Goal: Information Seeking & Learning: Learn about a topic

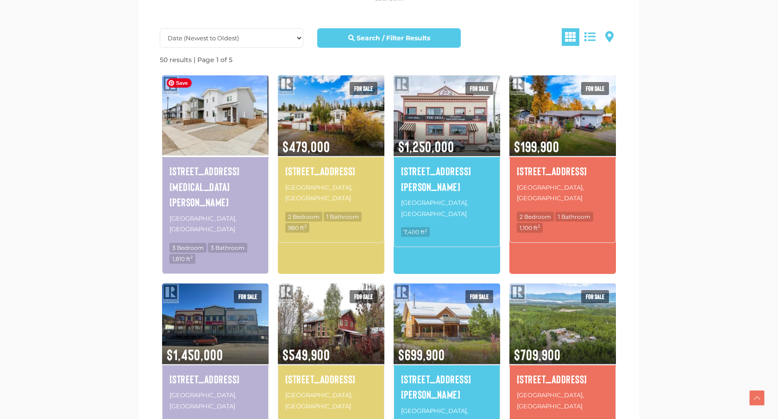
scroll to position [528, 0]
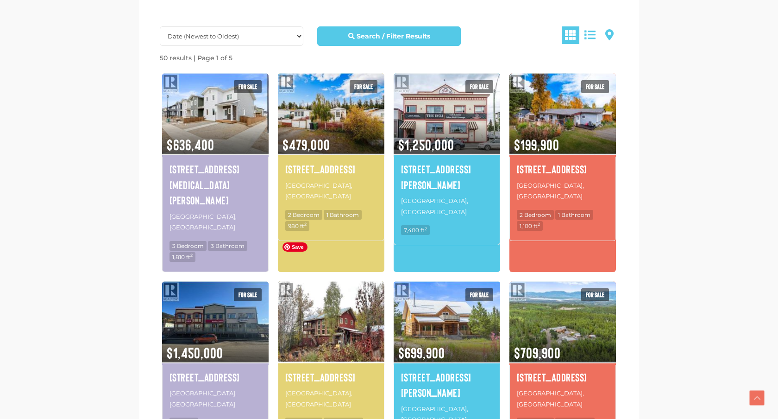
click at [330, 289] on img at bounding box center [331, 321] width 107 height 83
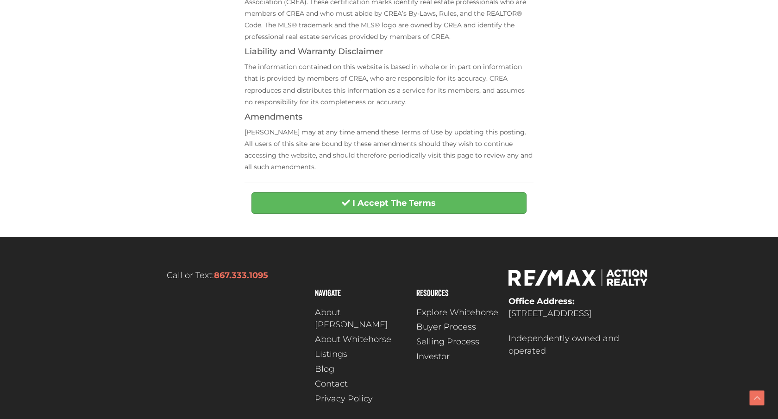
scroll to position [372, 0]
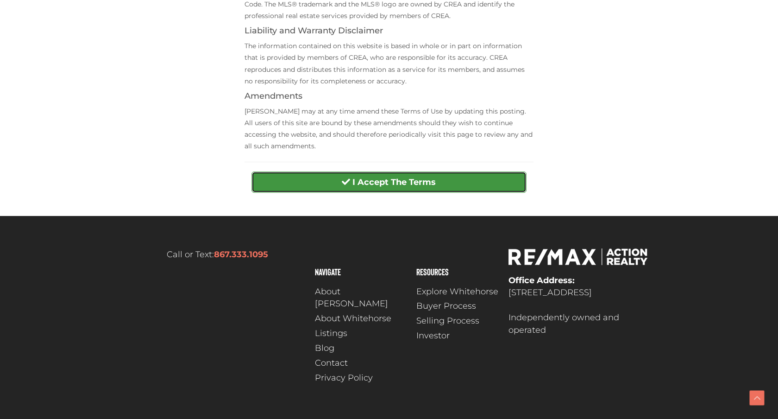
click at [381, 183] on strong "I Accept The Terms" at bounding box center [394, 182] width 83 height 10
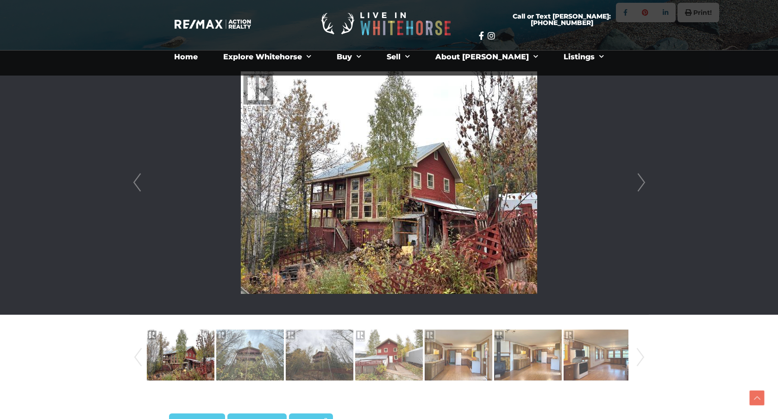
scroll to position [206, 0]
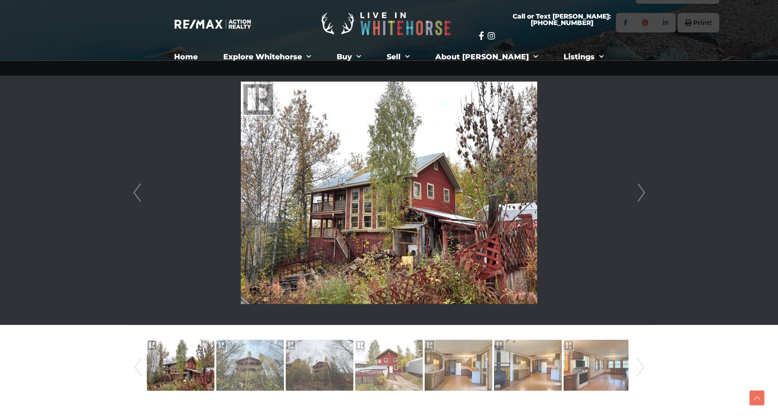
click at [642, 194] on link "Next" at bounding box center [642, 193] width 14 height 264
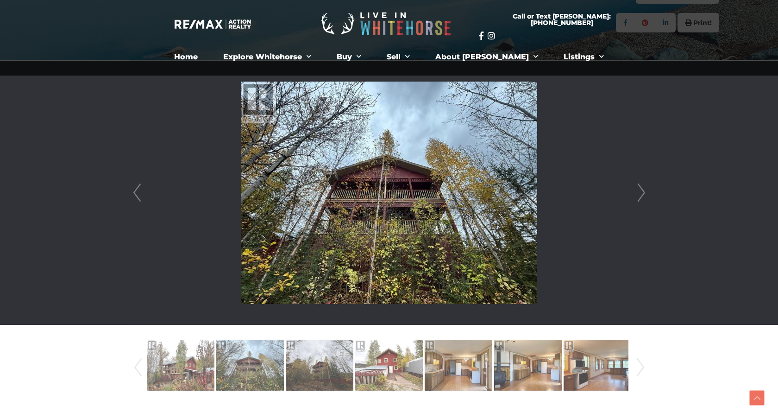
click at [642, 193] on link "Next" at bounding box center [642, 193] width 14 height 264
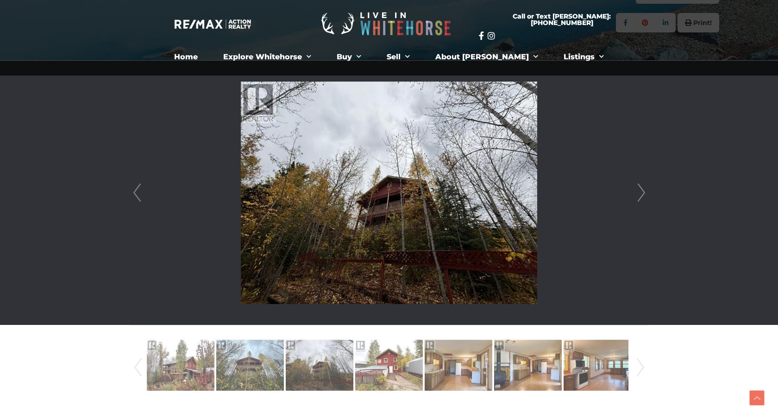
click at [642, 193] on link "Next" at bounding box center [642, 193] width 14 height 264
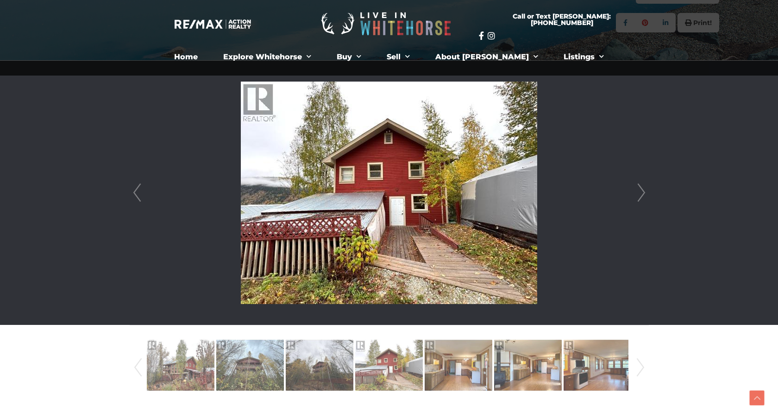
click at [642, 193] on link "Next" at bounding box center [642, 193] width 14 height 264
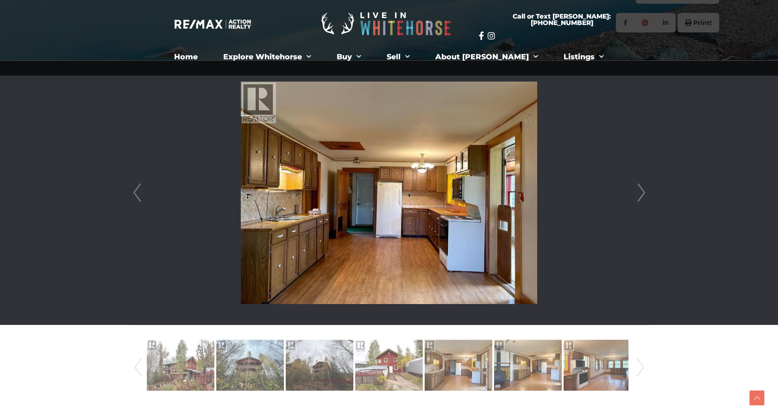
click at [642, 193] on link "Next" at bounding box center [642, 193] width 14 height 264
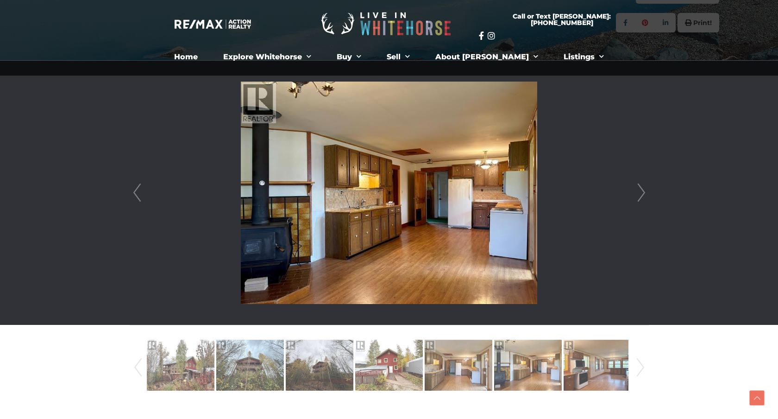
click at [642, 193] on link "Next" at bounding box center [642, 193] width 14 height 264
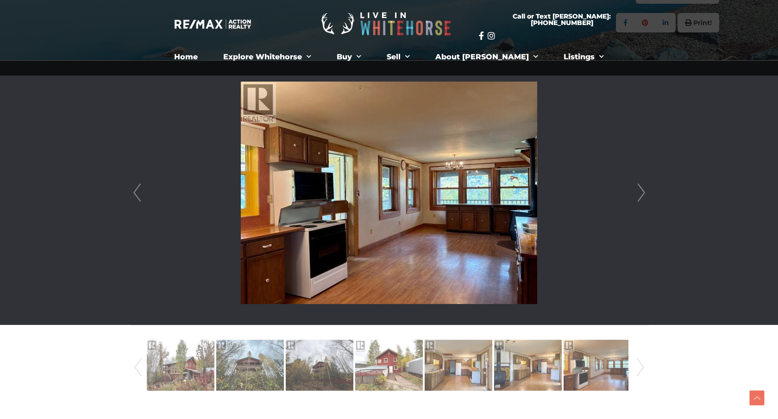
click at [642, 193] on link "Next" at bounding box center [642, 193] width 14 height 264
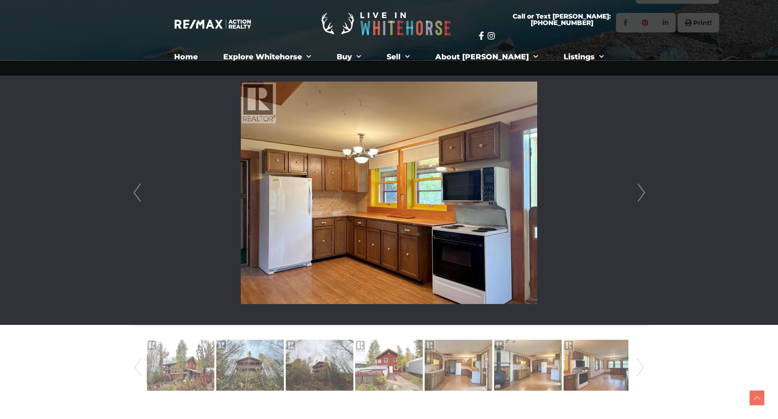
click at [642, 193] on link "Next" at bounding box center [642, 193] width 14 height 264
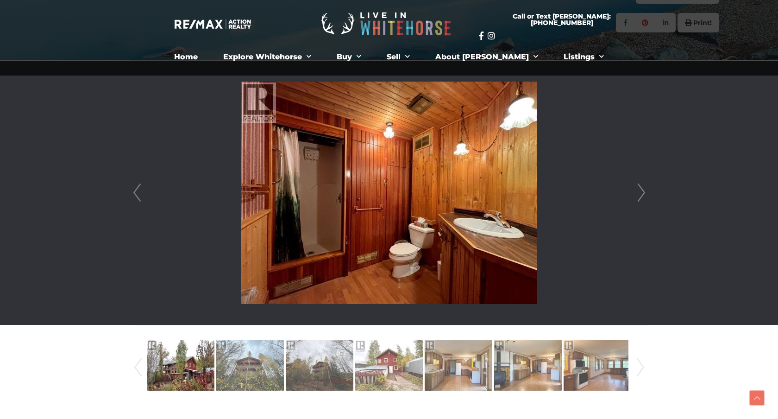
click at [642, 193] on link "Next" at bounding box center [642, 193] width 14 height 264
